Goal: Task Accomplishment & Management: Manage account settings

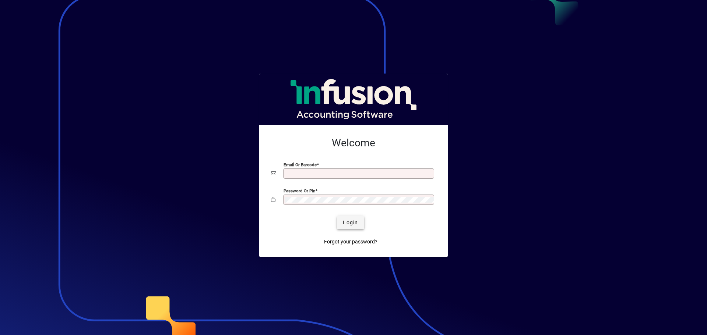
type input "**********"
click at [354, 222] on span "Login" at bounding box center [350, 223] width 15 height 8
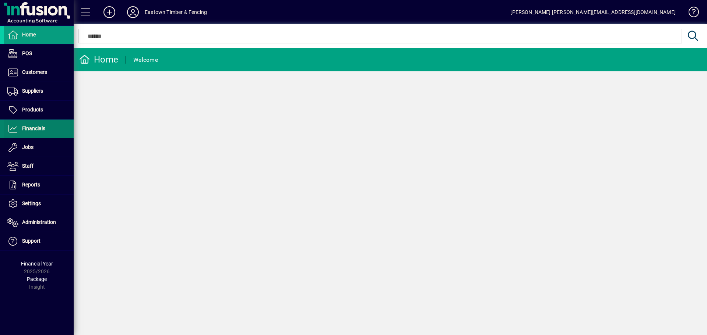
click at [53, 128] on span at bounding box center [39, 129] width 70 height 18
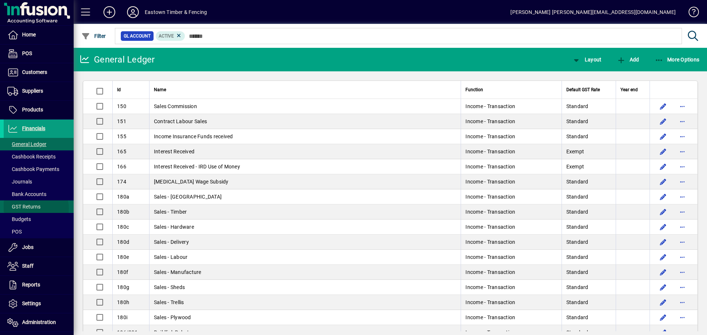
click at [31, 209] on span "GST Returns" at bounding box center [23, 207] width 33 height 6
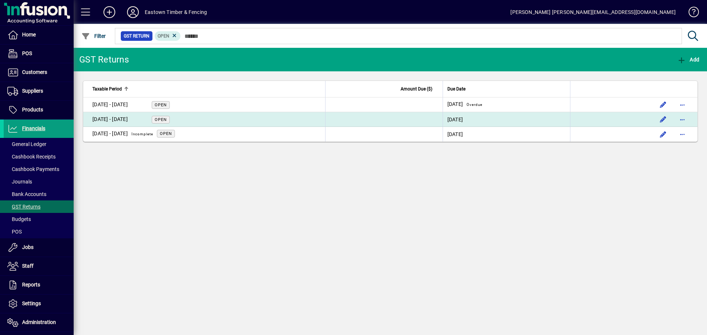
click at [150, 121] on div "01 Jun - 31 Jul 2025 Open" at bounding box center [130, 120] width 77 height 8
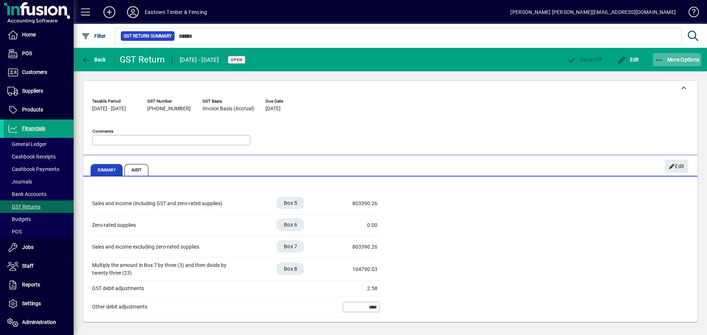
click at [663, 64] on span "button" at bounding box center [677, 60] width 49 height 18
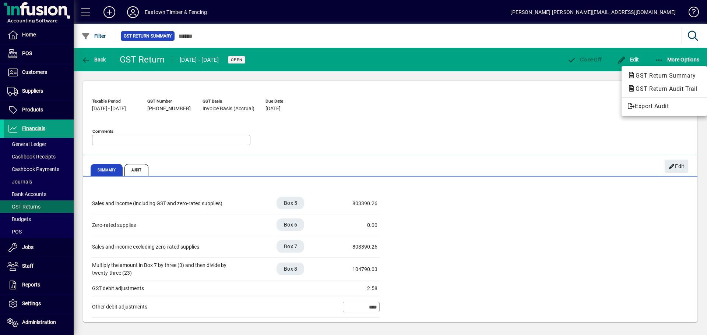
click at [139, 172] on div at bounding box center [353, 167] width 707 height 335
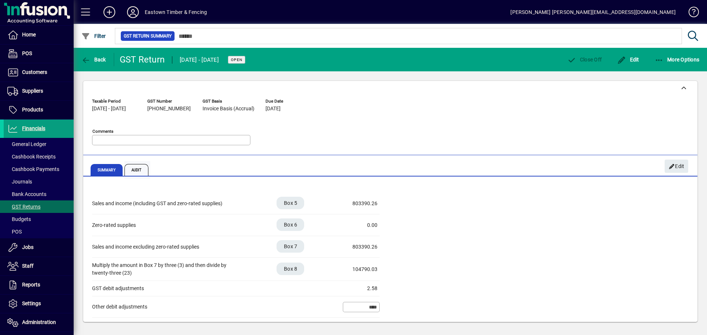
click at [137, 170] on span "Audit" at bounding box center [136, 170] width 24 height 12
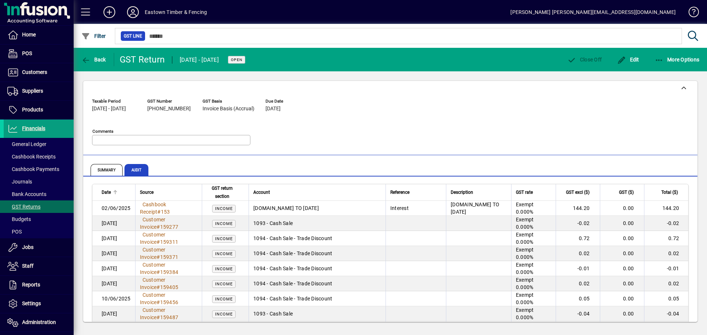
click at [109, 191] on span "Date" at bounding box center [106, 193] width 9 height 8
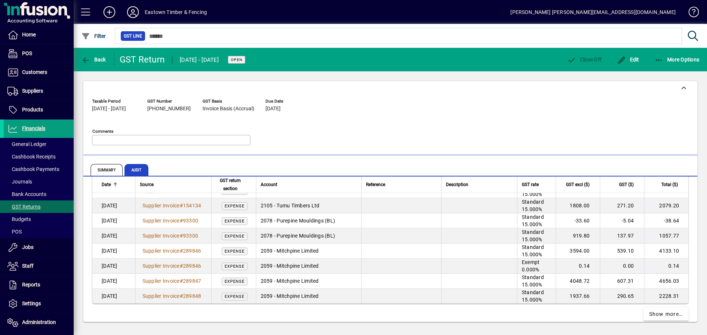
scroll to position [1415, 0]
click at [665, 56] on span "button" at bounding box center [677, 60] width 49 height 18
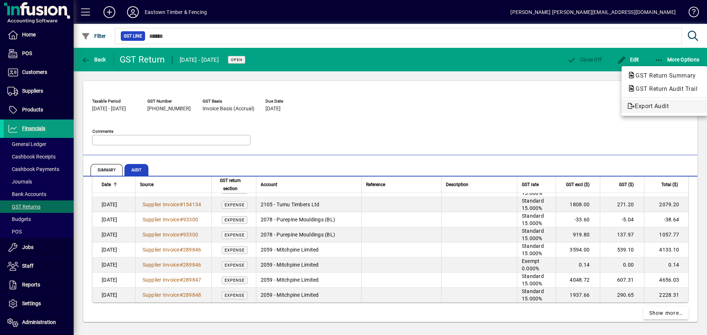
click at [648, 106] on span "Export Audit" at bounding box center [664, 106] width 74 height 9
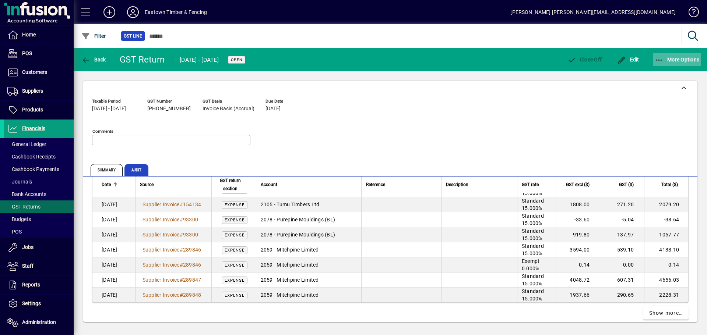
click at [657, 57] on icon "button" at bounding box center [659, 60] width 9 height 7
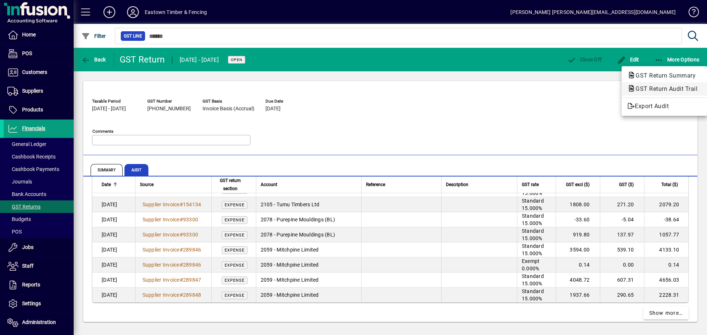
click at [662, 87] on span "GST Return Audit Trail" at bounding box center [664, 88] width 74 height 7
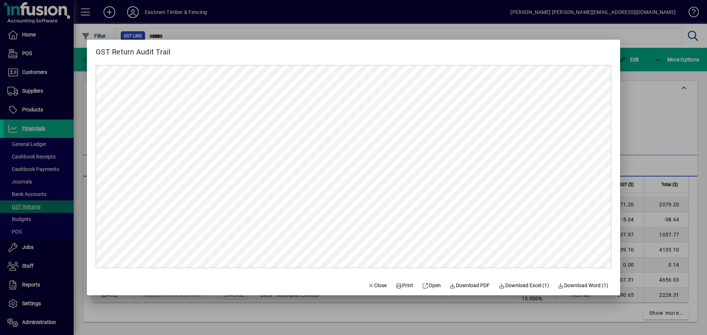
scroll to position [0, 0]
click at [471, 287] on span "Download PDF" at bounding box center [470, 286] width 41 height 8
drag, startPoint x: 363, startPoint y: 288, endPoint x: 325, endPoint y: 189, distance: 106.4
click at [368, 288] on icon "button" at bounding box center [371, 286] width 7 height 5
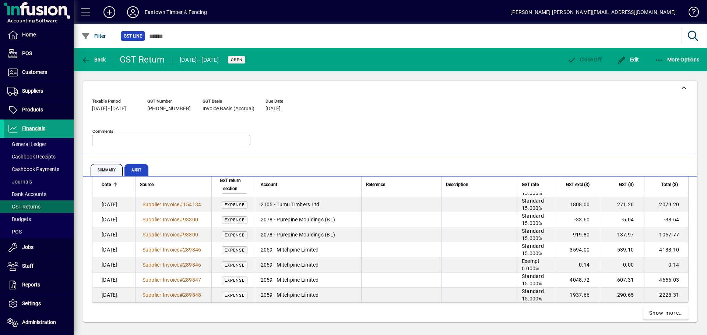
click at [101, 170] on span "Summary" at bounding box center [107, 170] width 32 height 12
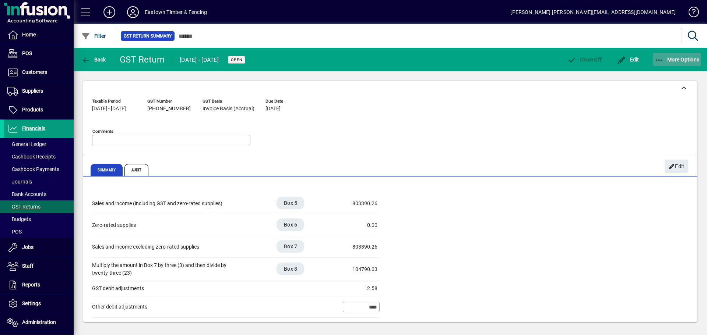
click at [660, 58] on icon "button" at bounding box center [659, 60] width 9 height 7
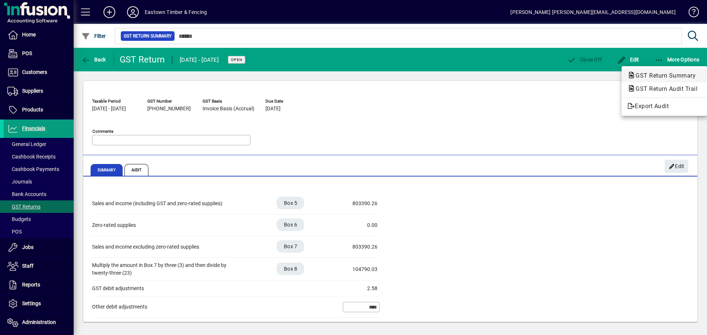
click at [660, 72] on span "GST Return Summary" at bounding box center [664, 75] width 74 height 9
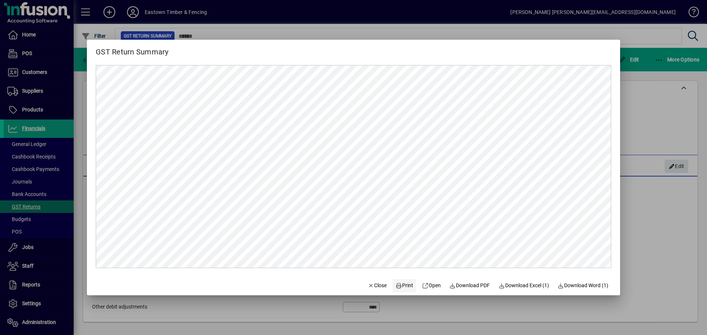
click at [397, 285] on span "Print" at bounding box center [404, 286] width 18 height 8
drag, startPoint x: 363, startPoint y: 288, endPoint x: 252, endPoint y: 210, distance: 136.3
click at [368, 288] on icon "button" at bounding box center [371, 286] width 7 height 5
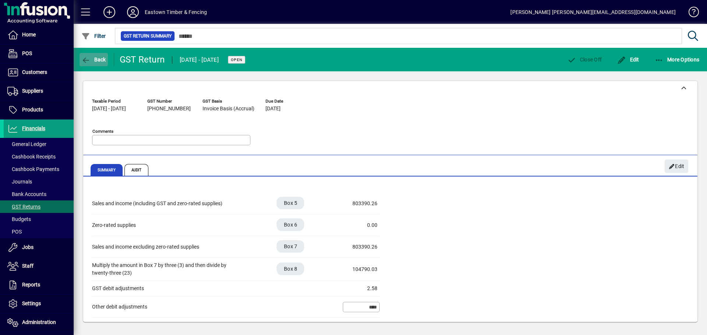
click at [101, 57] on span "Back" at bounding box center [93, 60] width 25 height 6
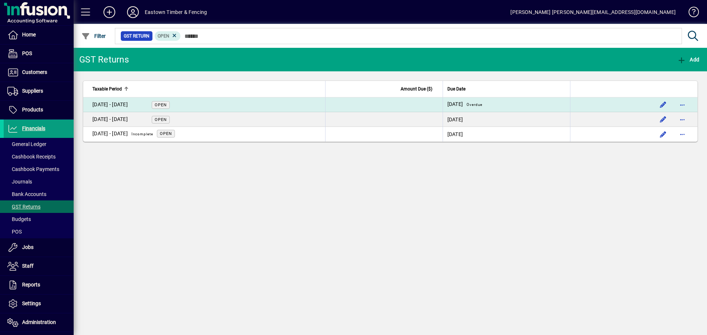
click at [144, 106] on div "01 Apr - 31 May 2025 Open" at bounding box center [130, 105] width 77 height 8
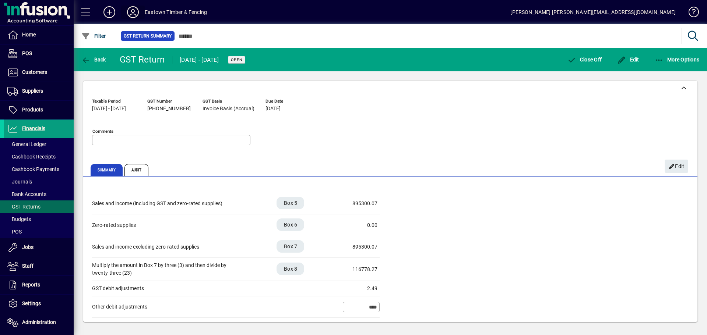
click at [130, 11] on icon at bounding box center [133, 12] width 15 height 12
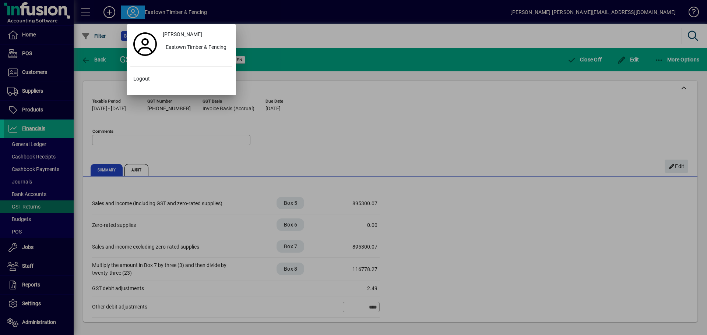
click at [130, 11] on div at bounding box center [353, 167] width 707 height 335
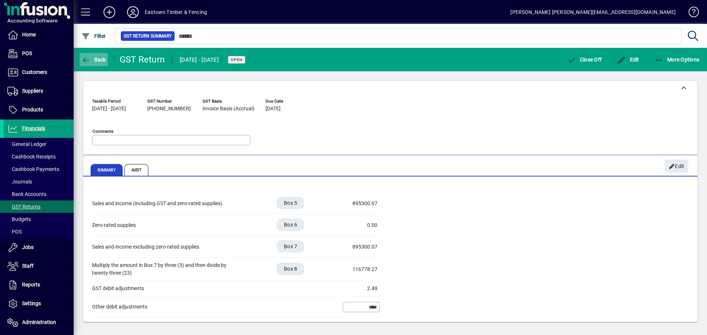
click at [85, 58] on icon "button" at bounding box center [85, 60] width 9 height 7
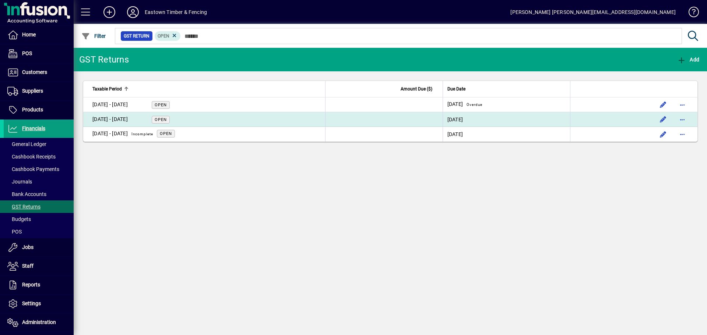
click at [204, 119] on td "01 Jun - 31 Jul 2025 Open" at bounding box center [204, 119] width 242 height 15
